Goal: Task Accomplishment & Management: Manage account settings

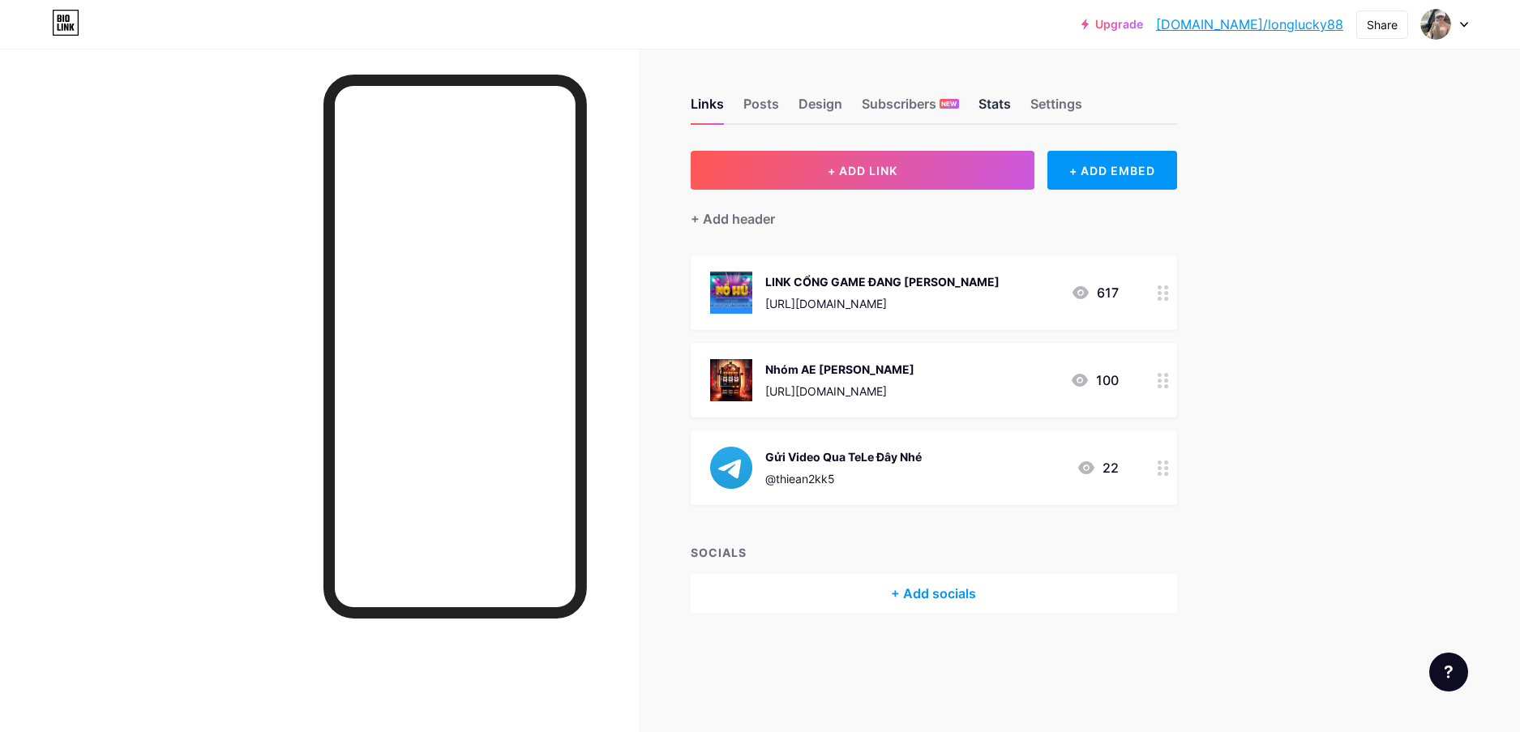
click at [993, 103] on div "Stats" at bounding box center [994, 108] width 32 height 29
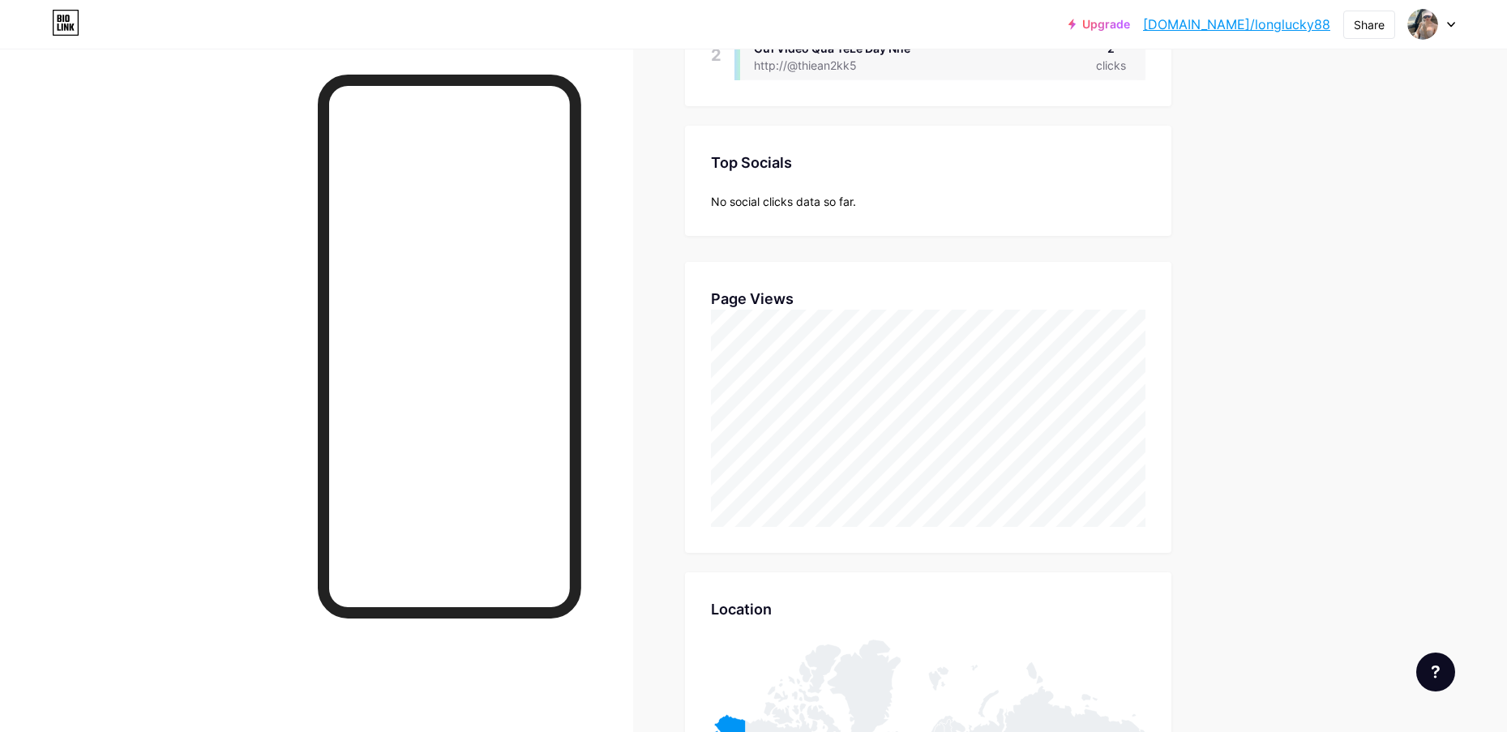
scroll to position [324, 0]
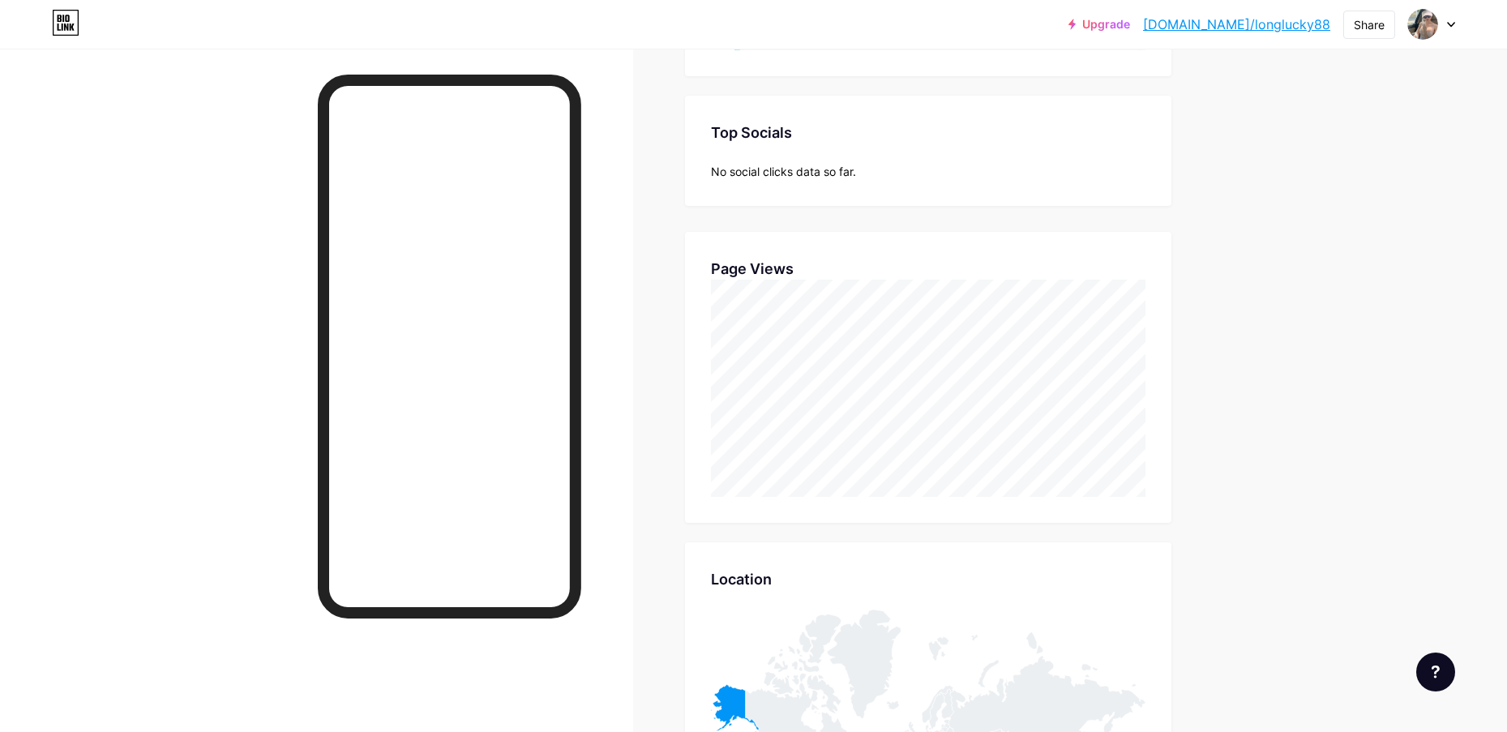
click at [1325, 361] on div "Upgrade [DOMAIN_NAME]/longlu... [DOMAIN_NAME]/longlucky88 Share Switch accounts…" at bounding box center [753, 449] width 1507 height 1547
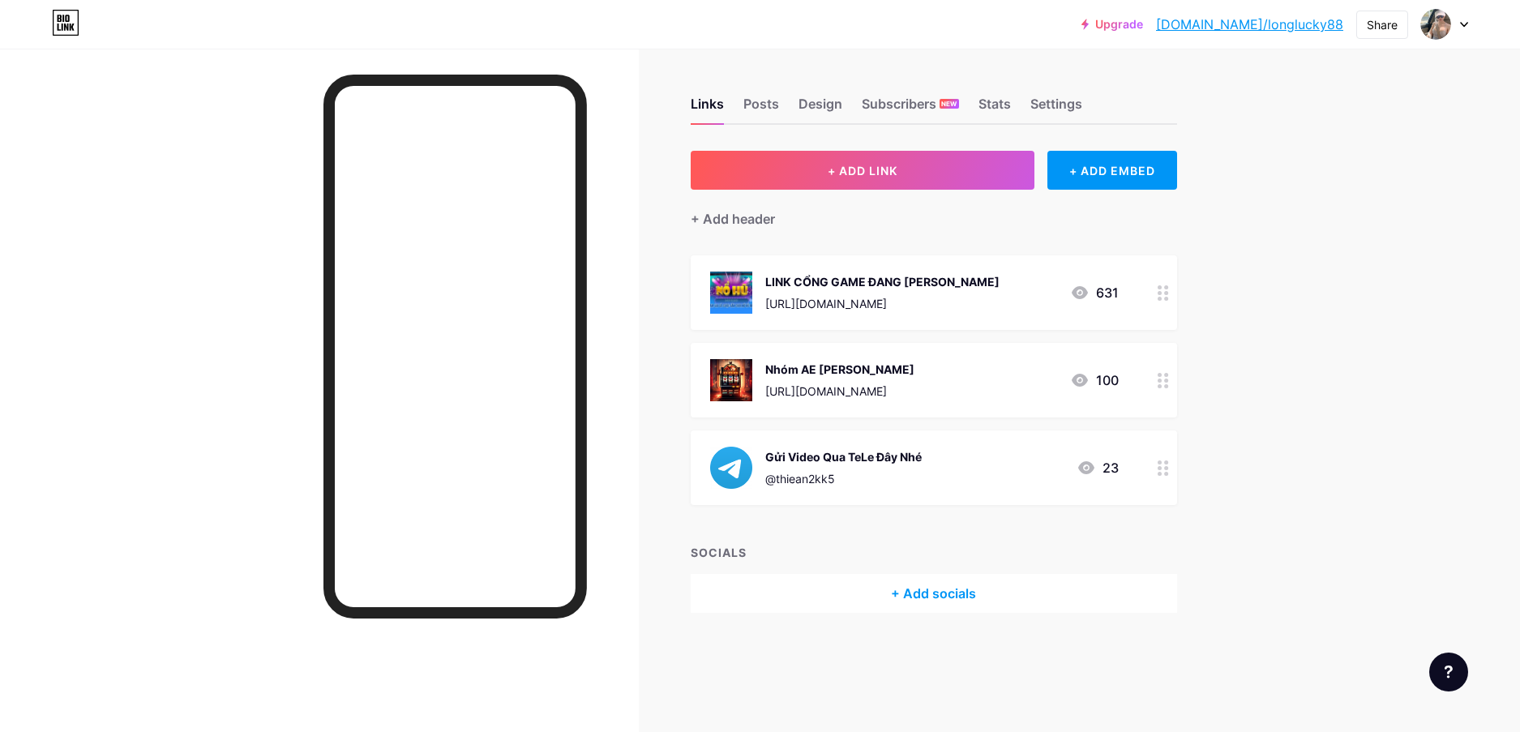
click at [1090, 467] on icon at bounding box center [1086, 467] width 16 height 13
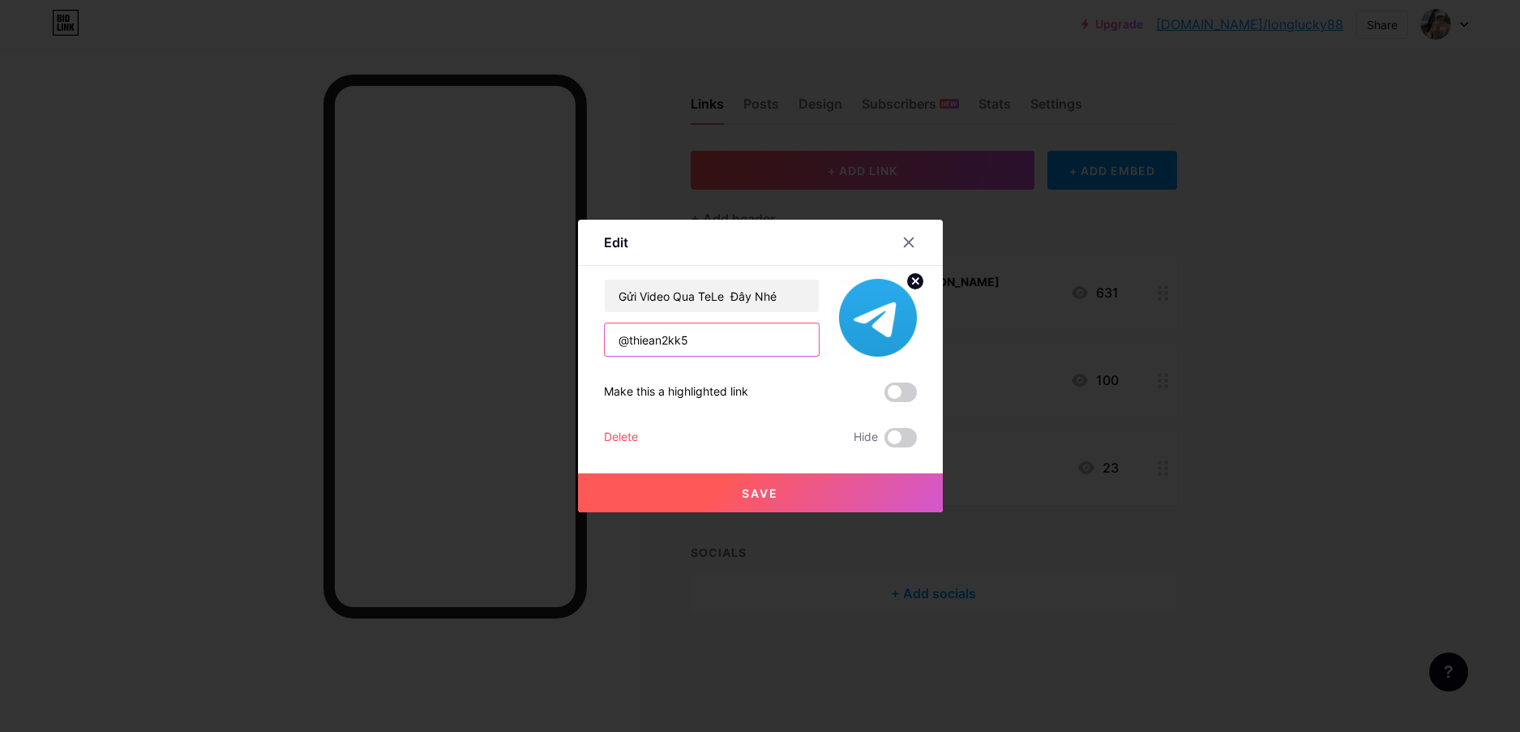
click at [710, 341] on input "@thiean2kk5" at bounding box center [712, 339] width 214 height 32
type input "@thienan2kk5"
click at [833, 494] on button "Save" at bounding box center [760, 492] width 365 height 39
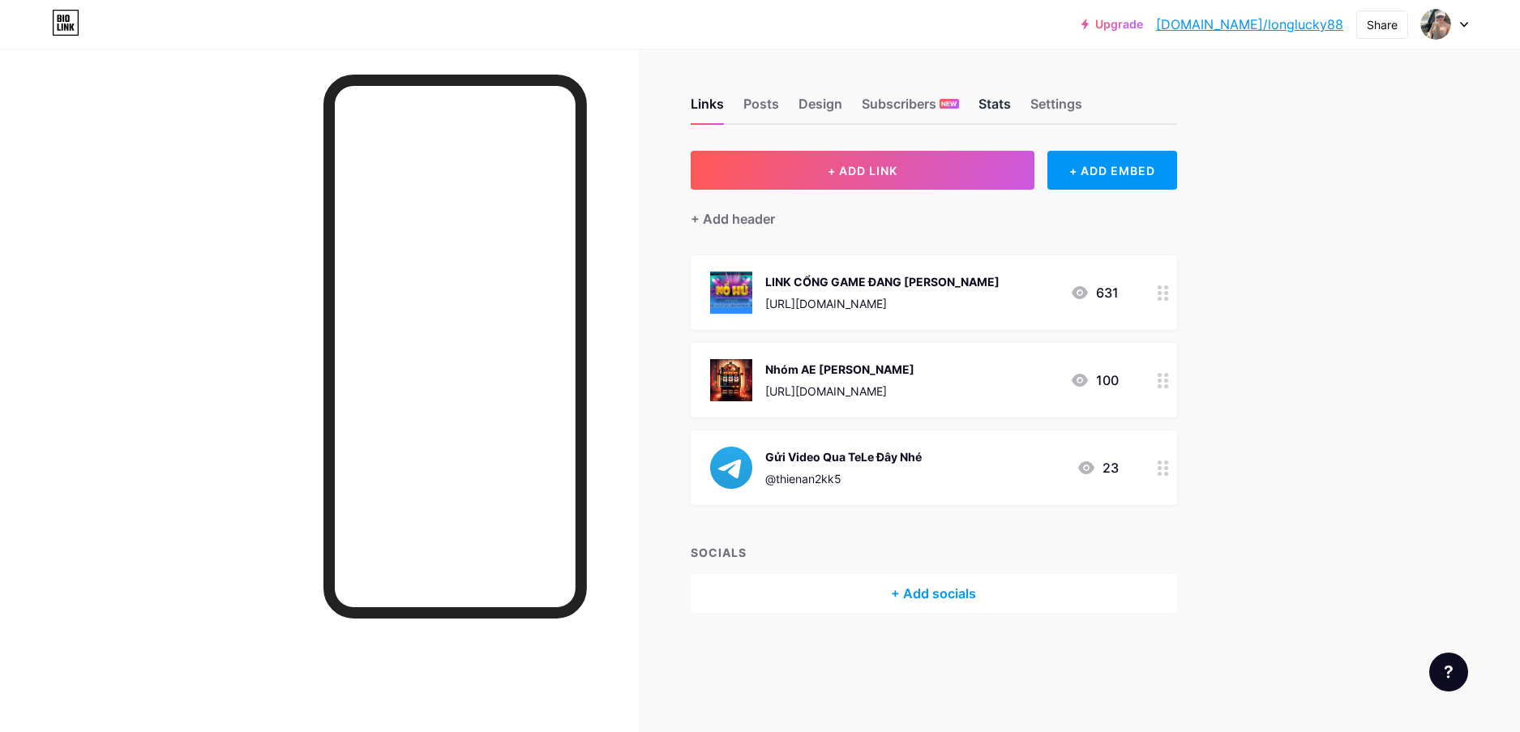
click at [999, 104] on div "Stats" at bounding box center [994, 108] width 32 height 29
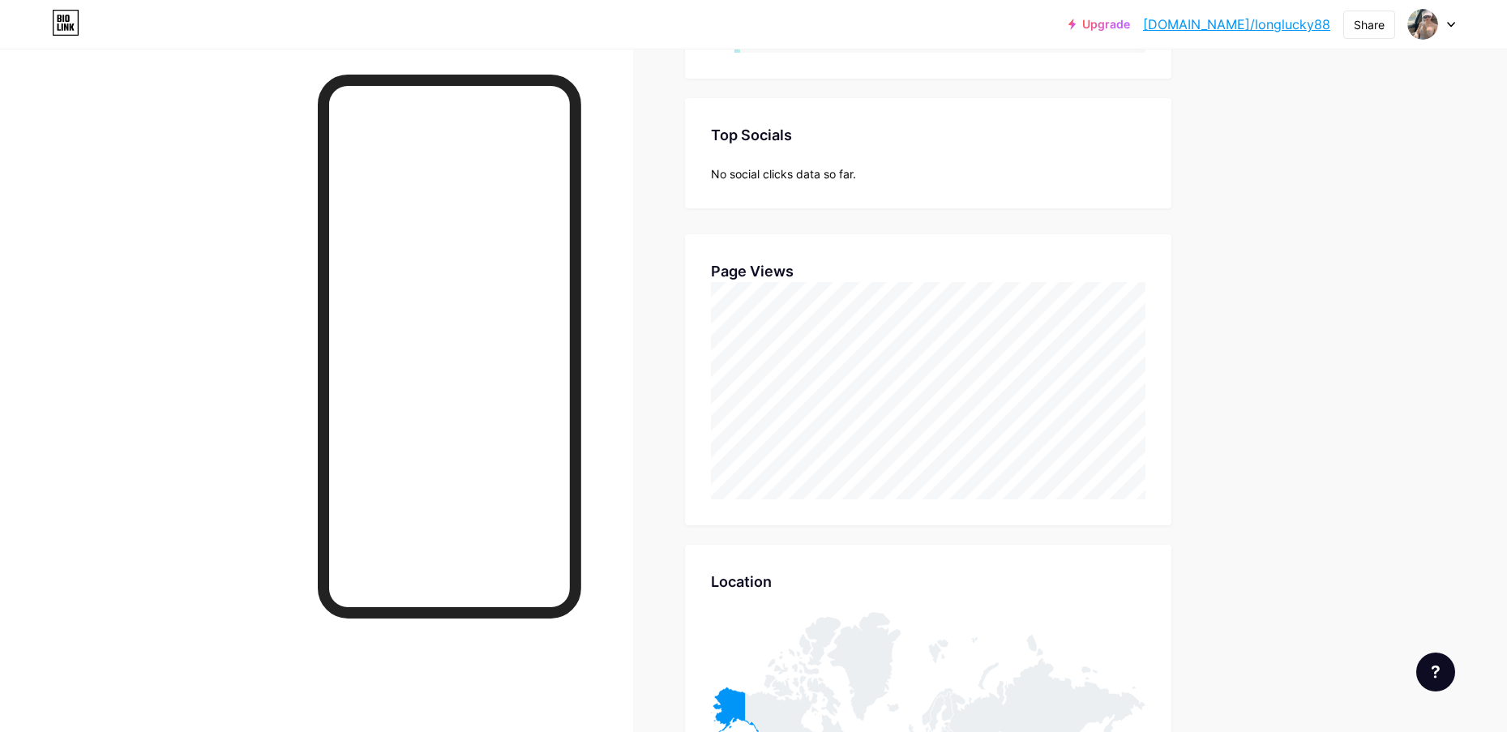
scroll to position [405, 0]
